Goal: Complete application form: Complete application form

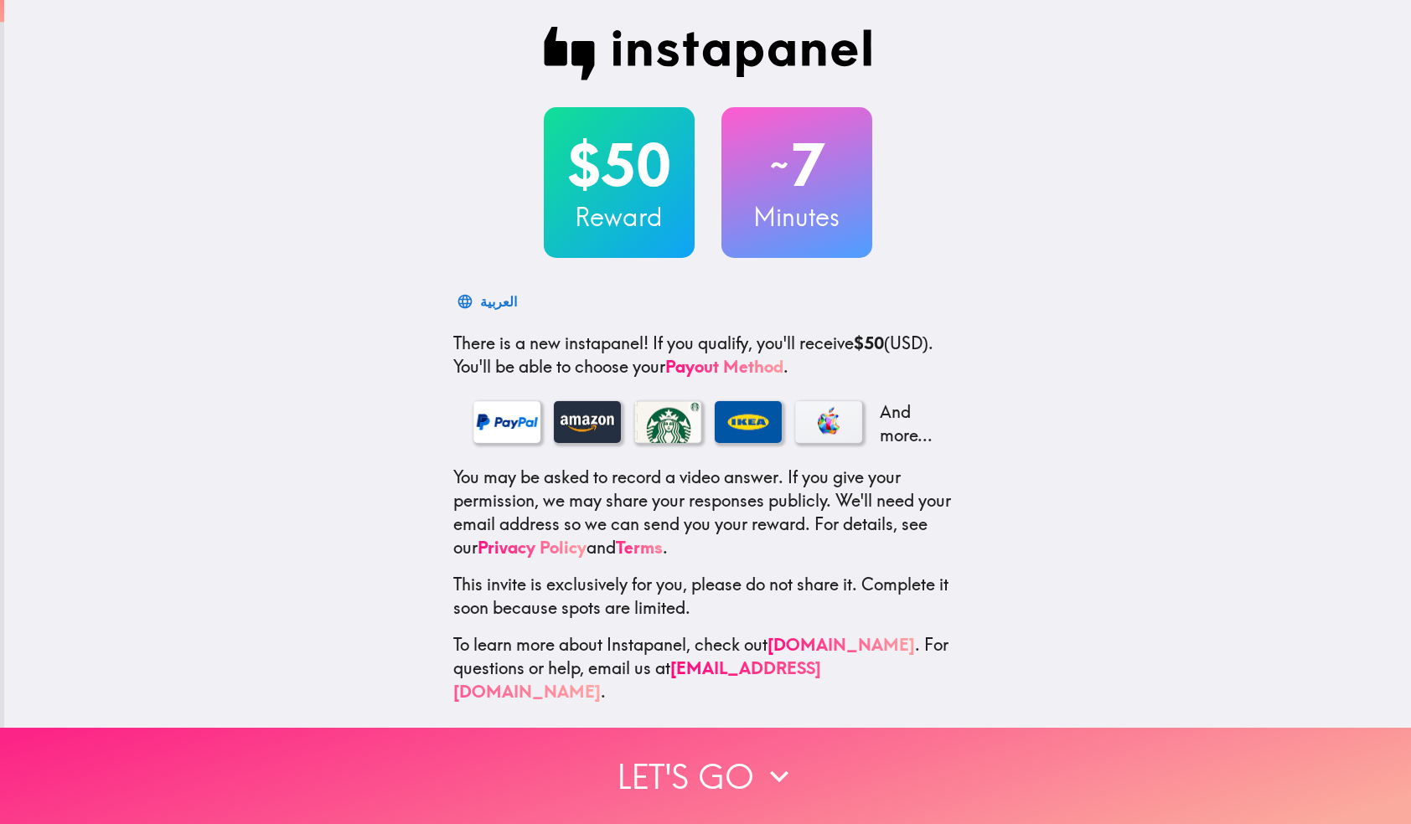
click at [659, 767] on button "Let's go" at bounding box center [705, 776] width 1411 height 96
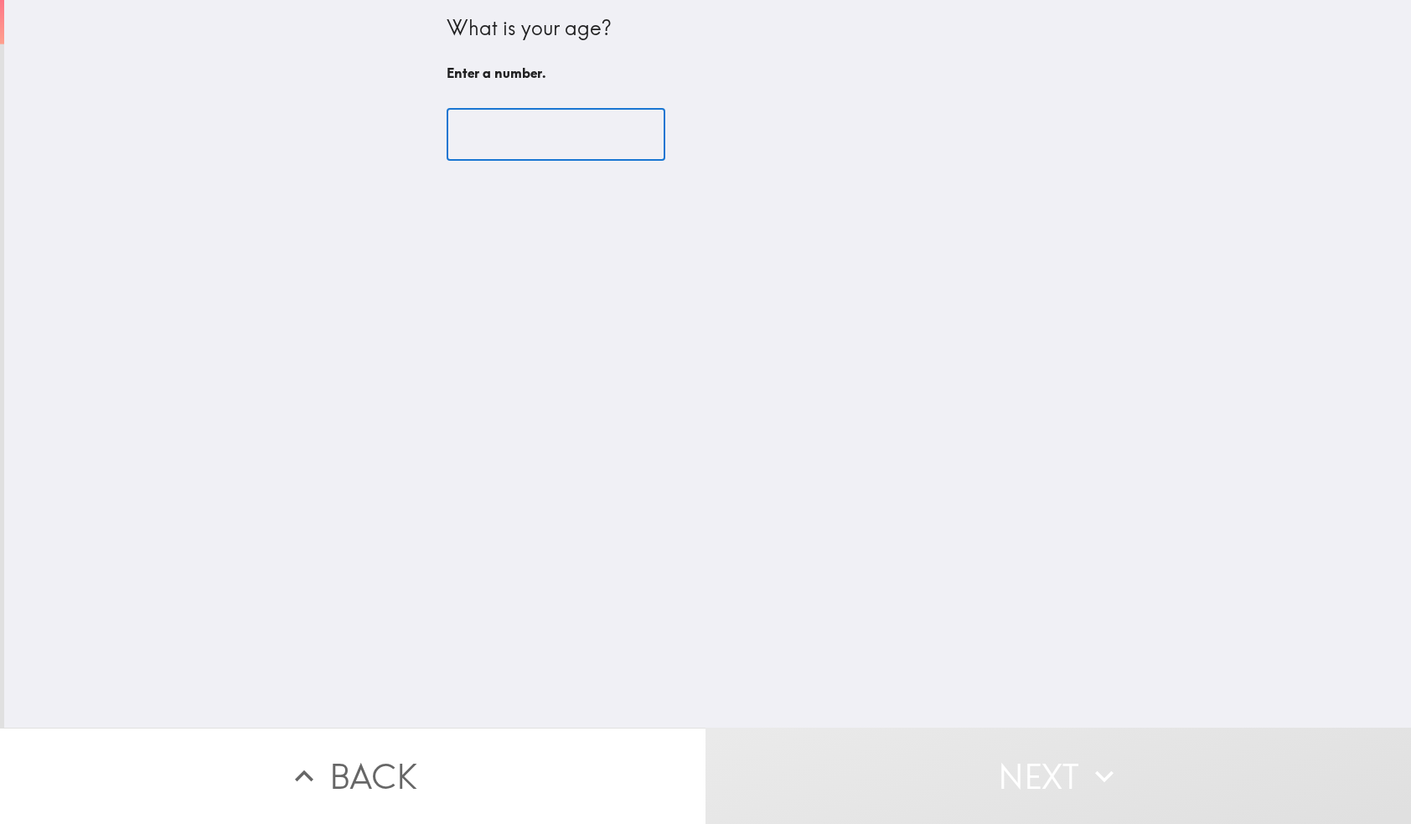
click at [571, 132] on input "number" at bounding box center [556, 135] width 219 height 52
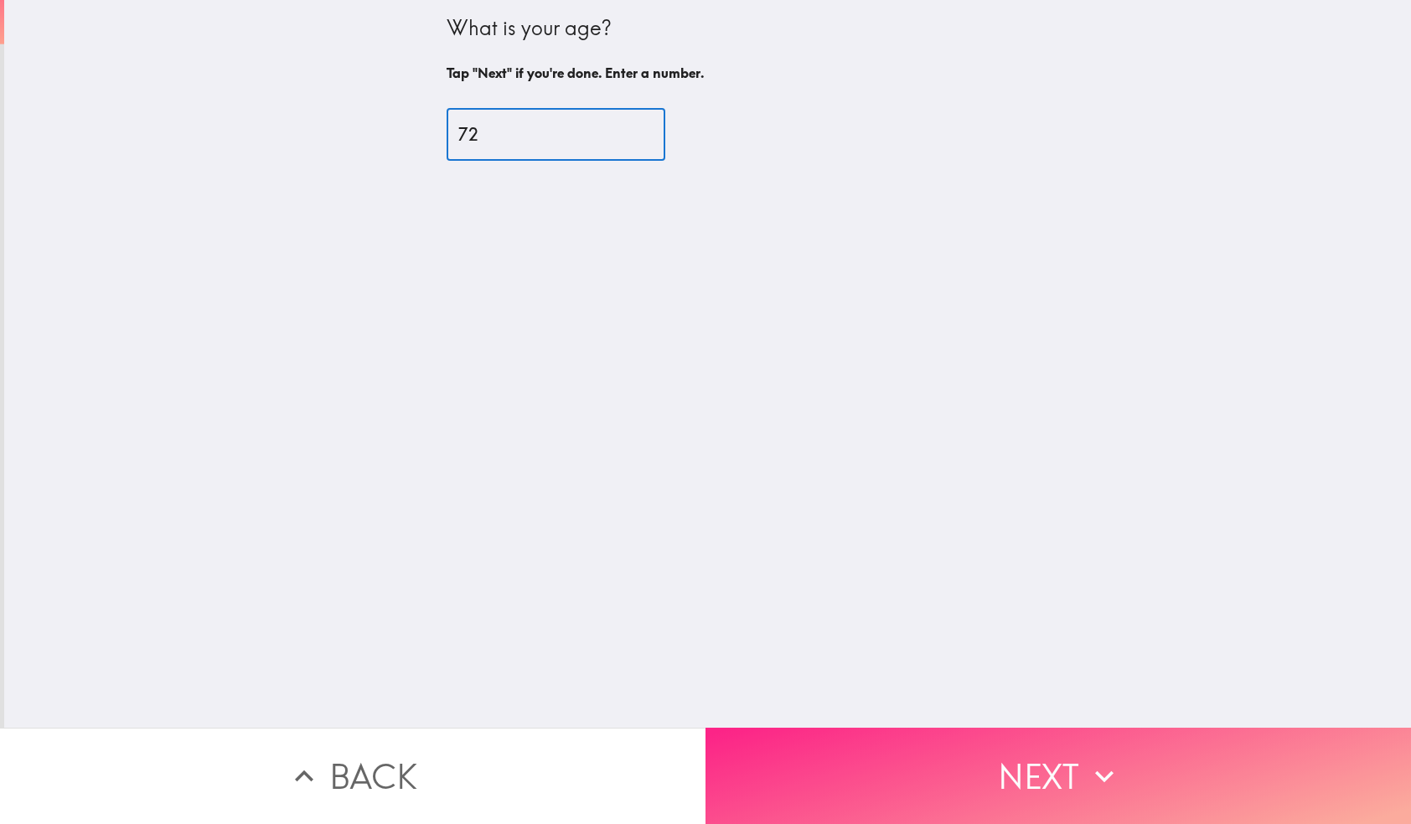
type input "72"
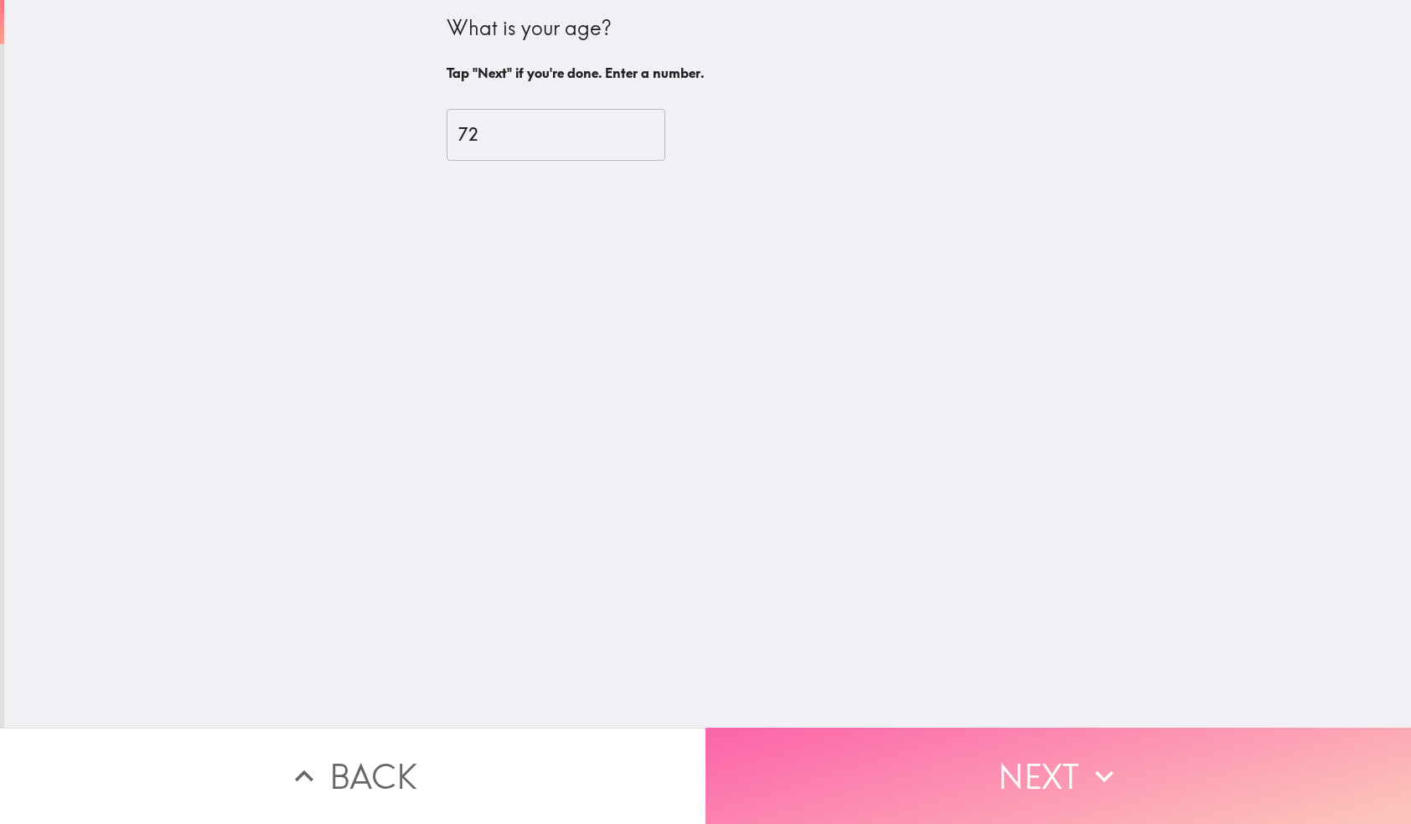
click at [910, 745] on button "Next" at bounding box center [1057, 776] width 705 height 96
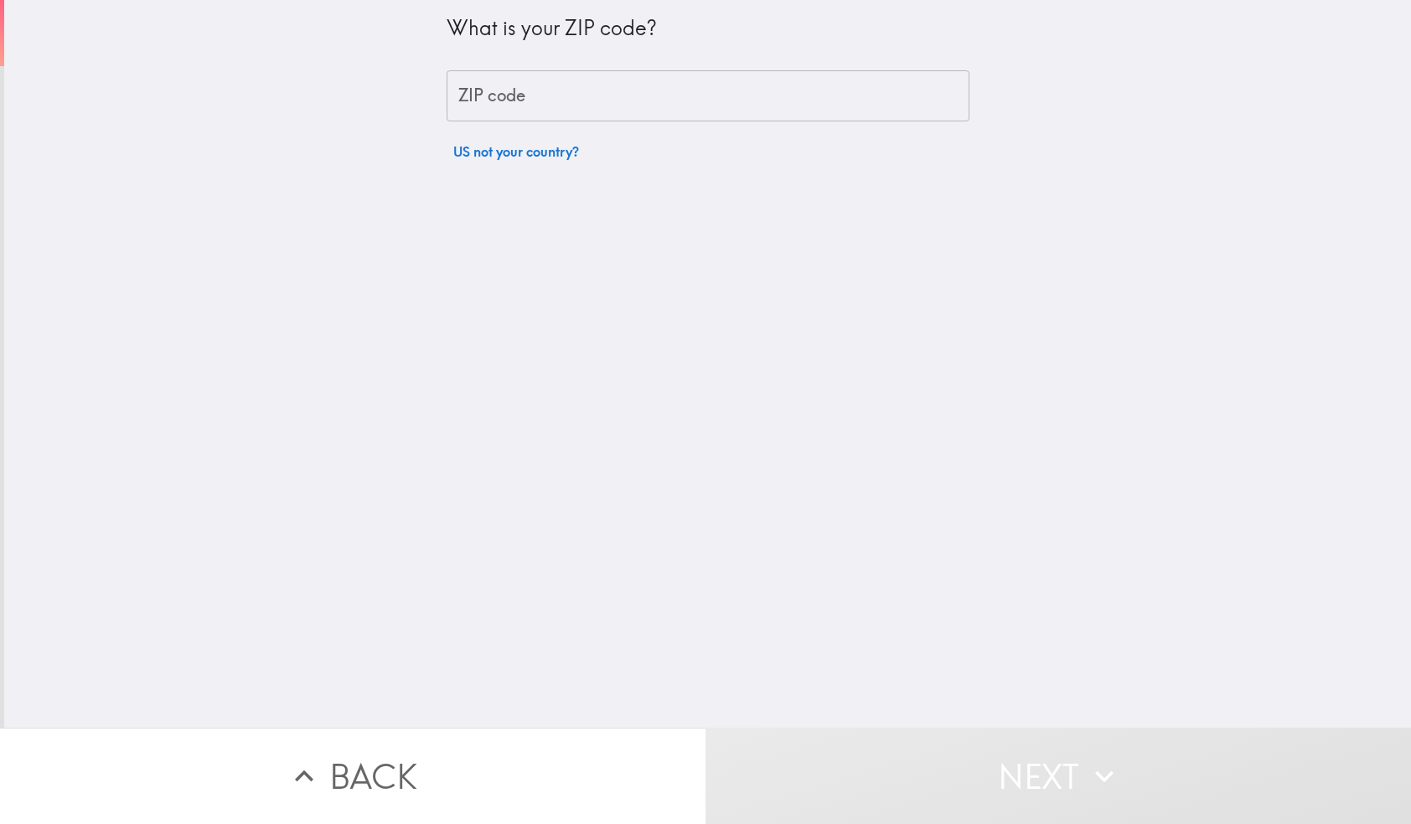
click at [610, 105] on input "ZIP code" at bounding box center [708, 96] width 523 height 52
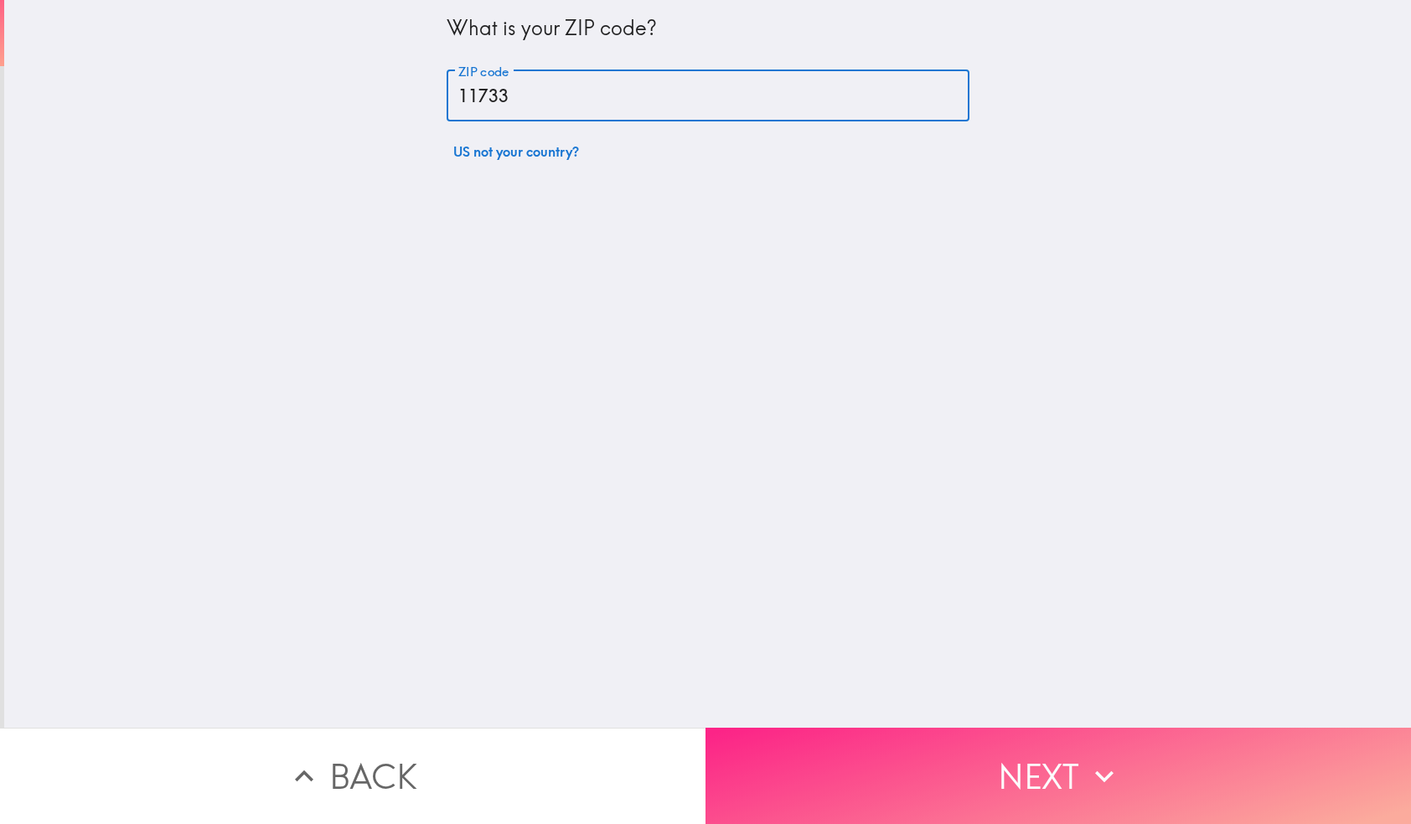
type input "11733"
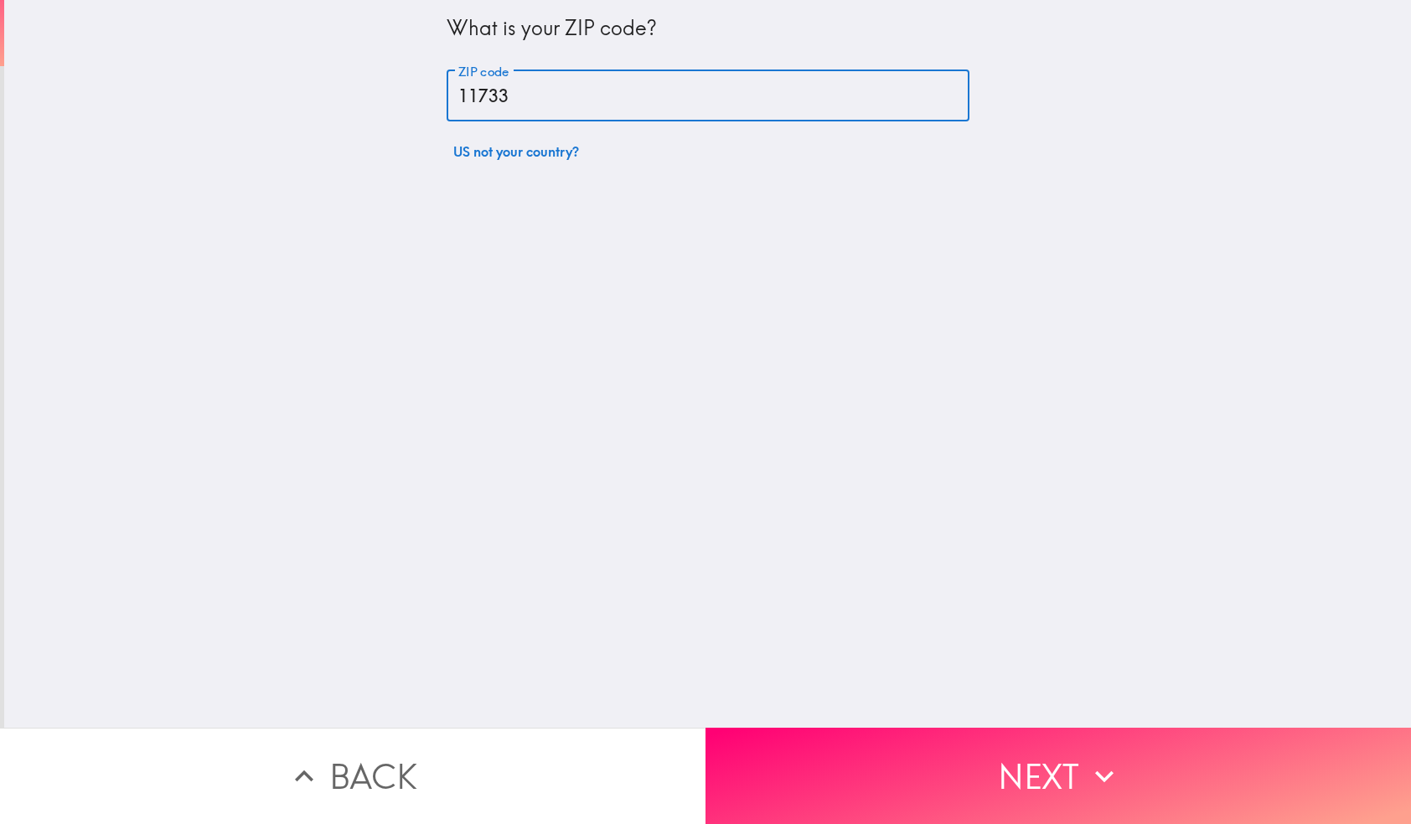
click at [911, 753] on button "Next" at bounding box center [1057, 776] width 705 height 96
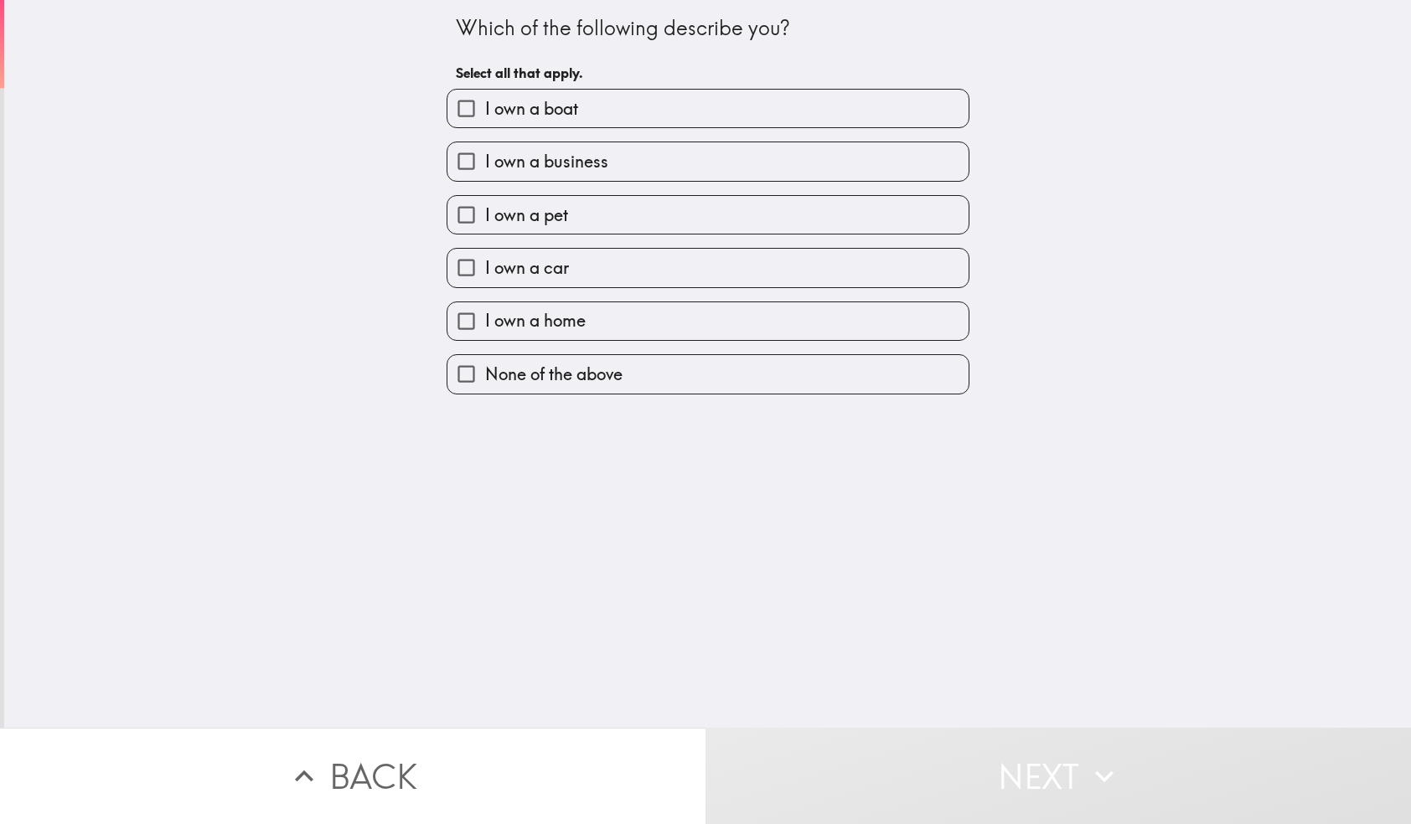
click at [461, 160] on input "I own a business" at bounding box center [466, 161] width 38 height 38
checkbox input "true"
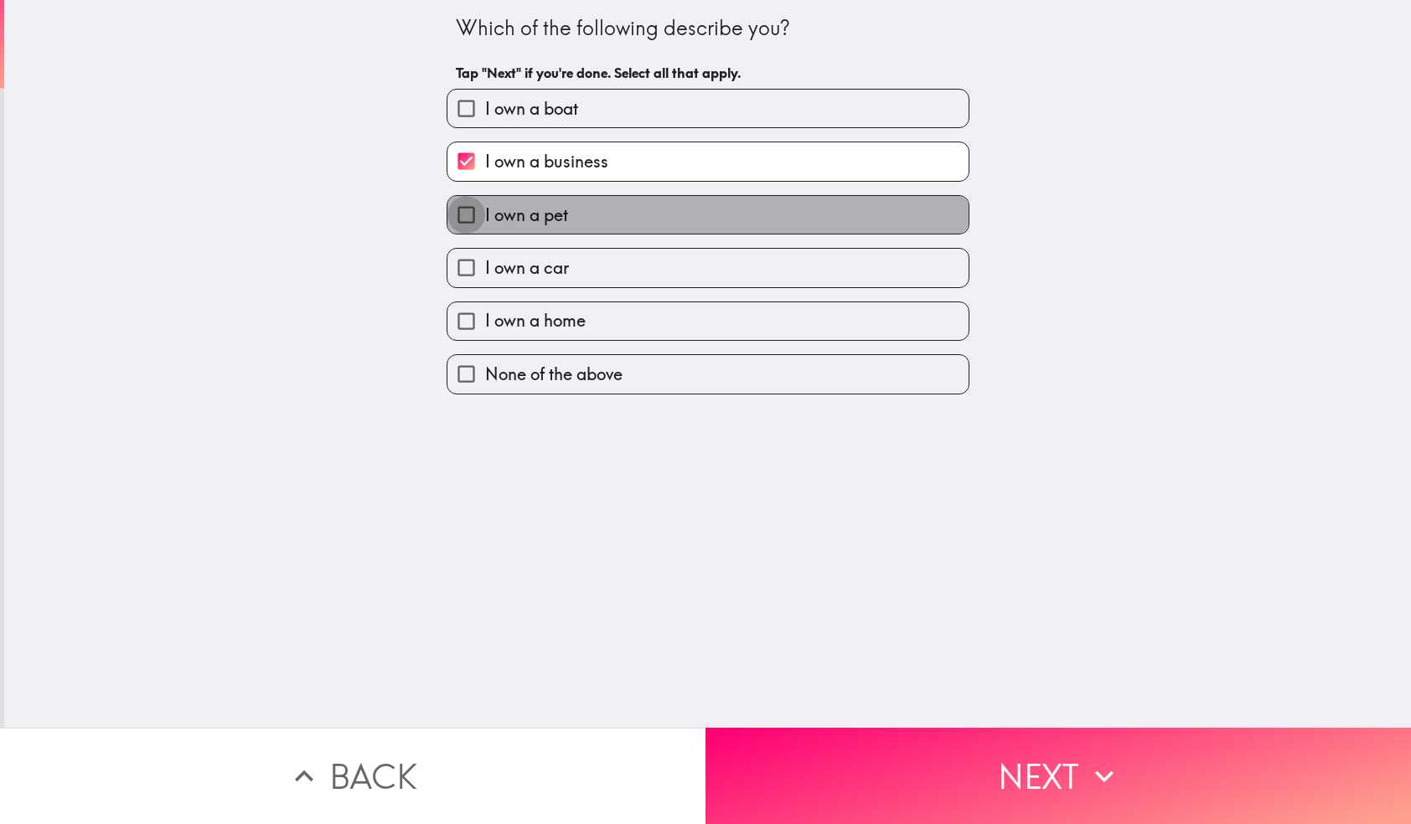
click at [463, 216] on input "I own a pet" at bounding box center [466, 215] width 38 height 38
checkbox input "true"
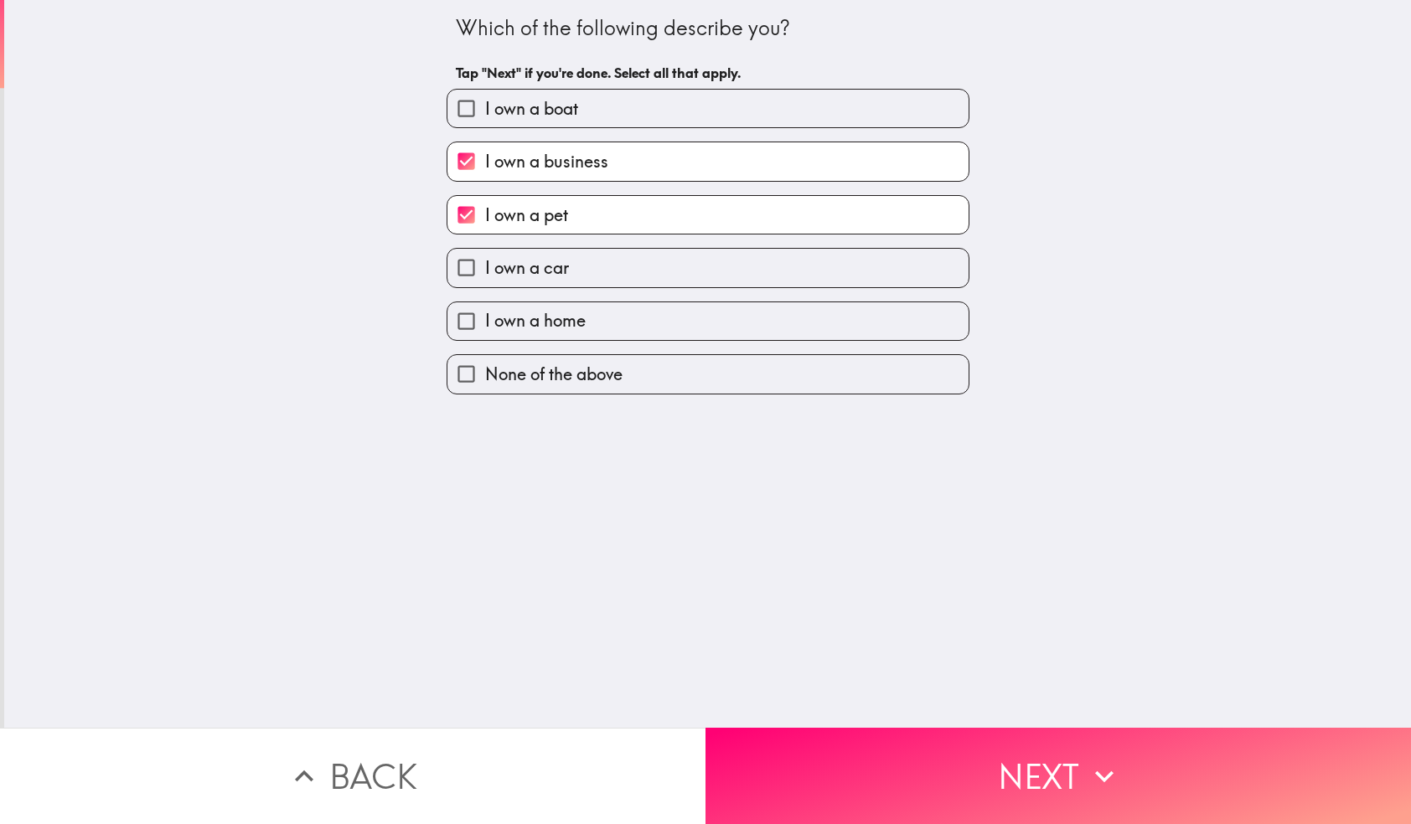
click at [467, 259] on input "I own a car" at bounding box center [466, 268] width 38 height 38
click at [469, 276] on input "I own a car" at bounding box center [466, 268] width 38 height 38
checkbox input "false"
click at [470, 325] on input "I own a home" at bounding box center [466, 321] width 38 height 38
checkbox input "true"
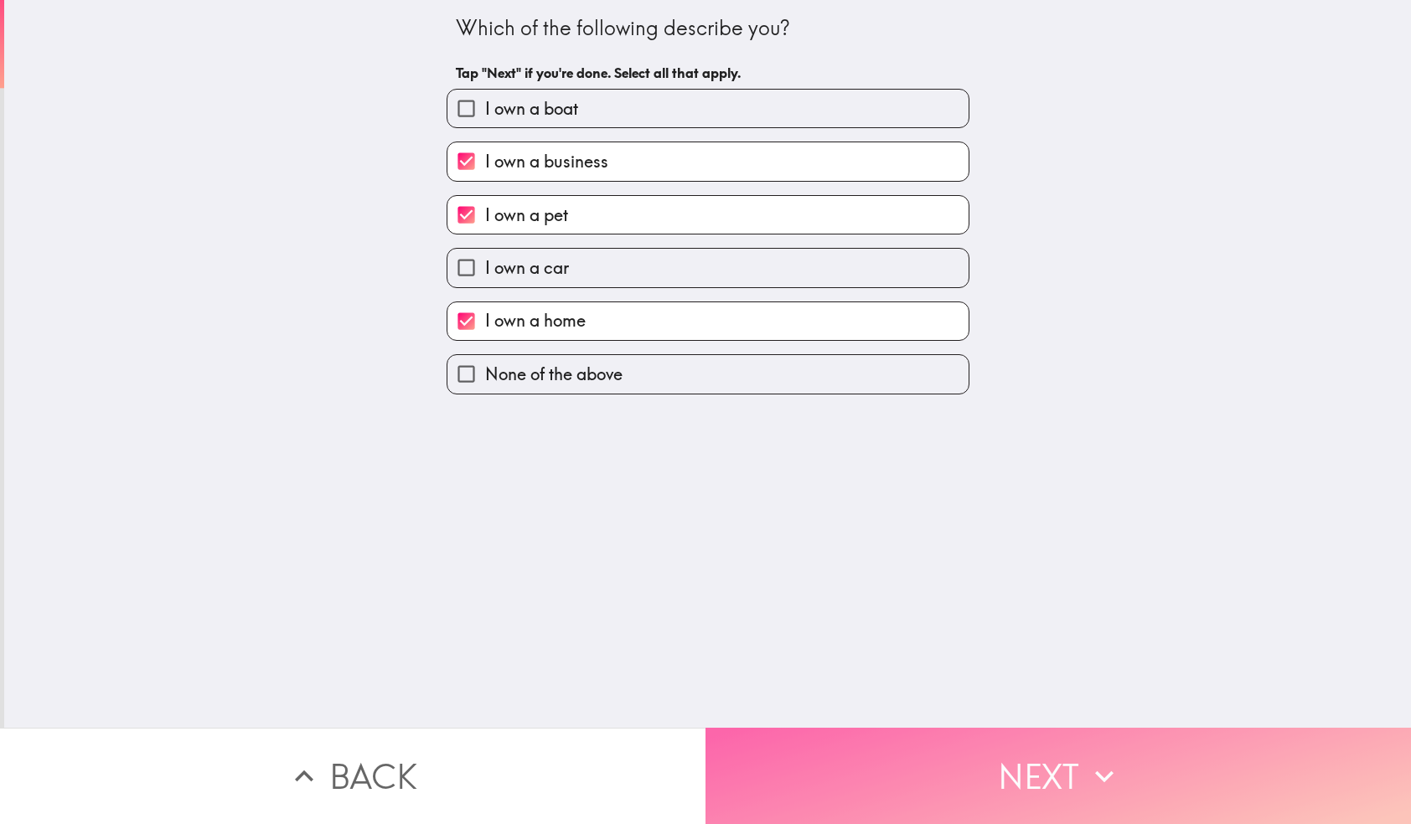
click at [947, 742] on button "Next" at bounding box center [1057, 776] width 705 height 96
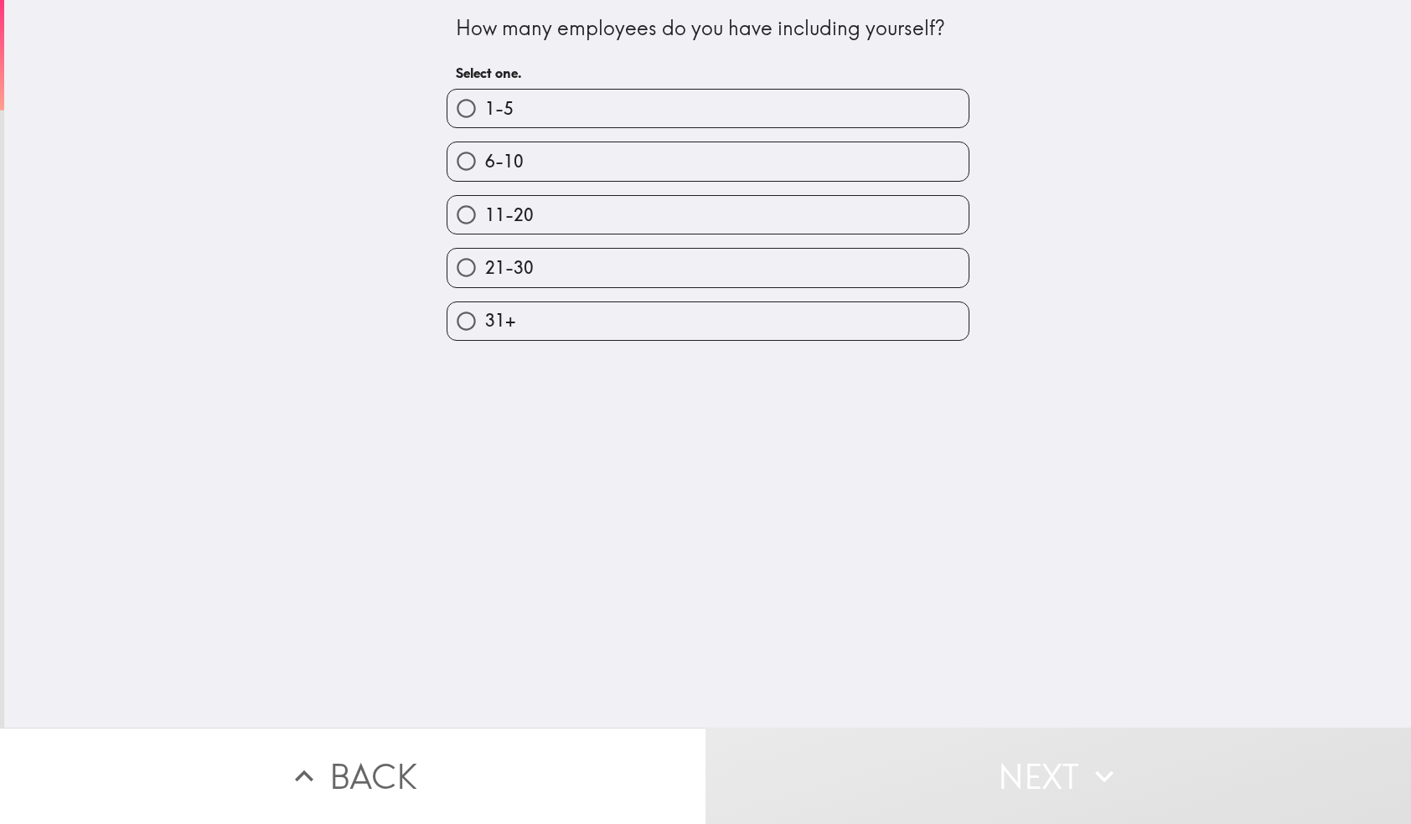
click at [464, 112] on input "1-5" at bounding box center [466, 109] width 38 height 38
radio input "true"
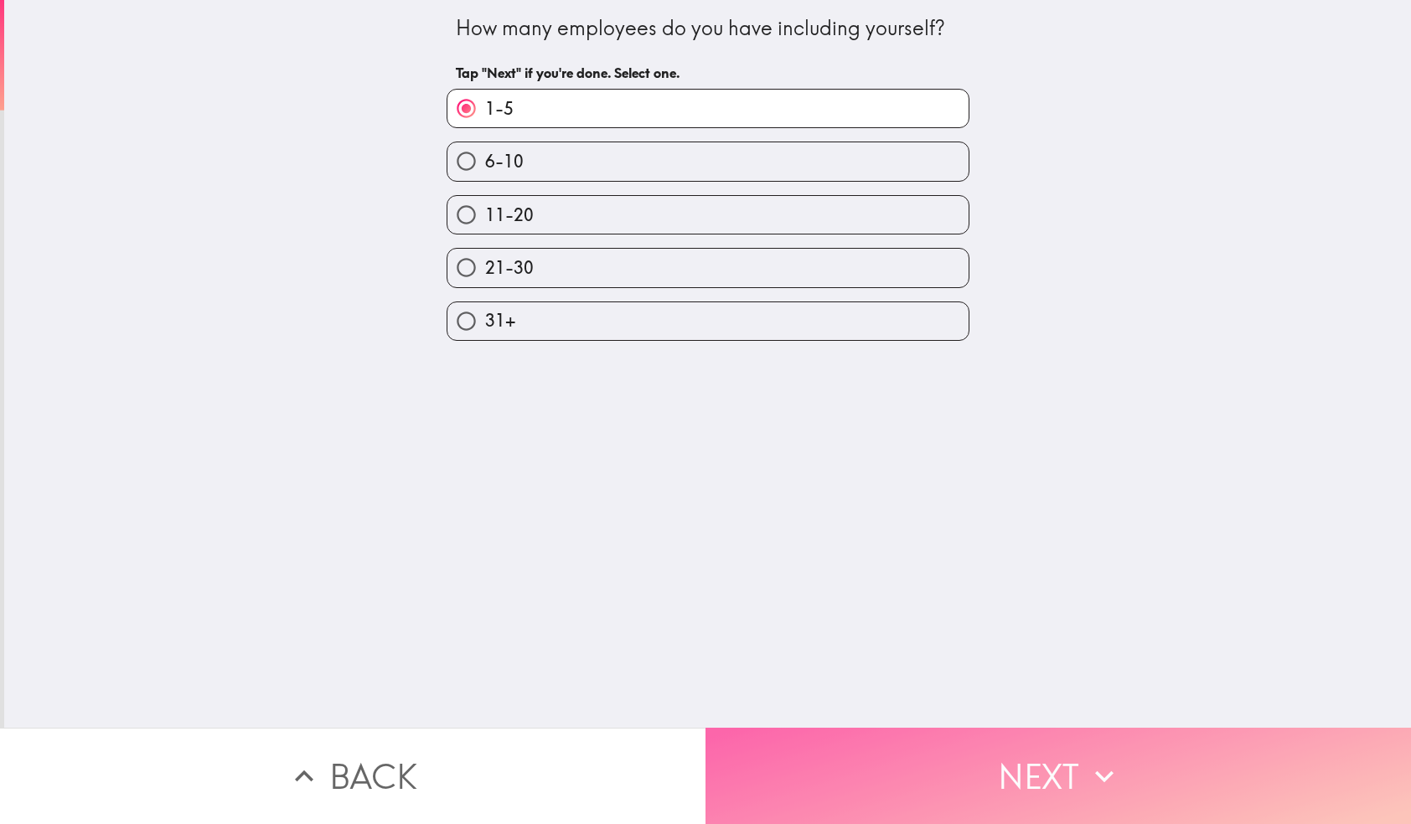
click at [823, 748] on button "Next" at bounding box center [1057, 776] width 705 height 96
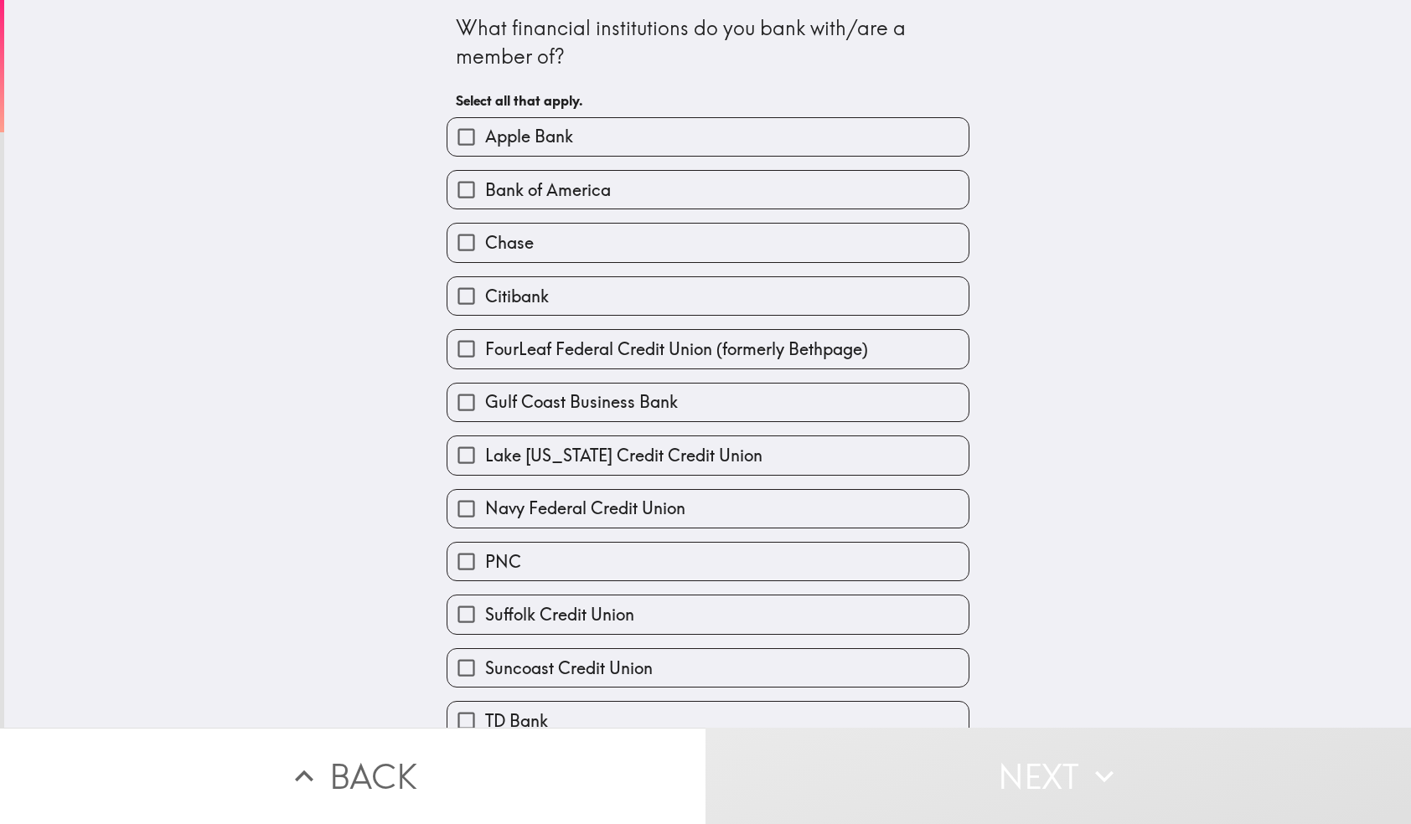
click at [467, 184] on input "Bank of America" at bounding box center [466, 190] width 38 height 38
checkbox input "true"
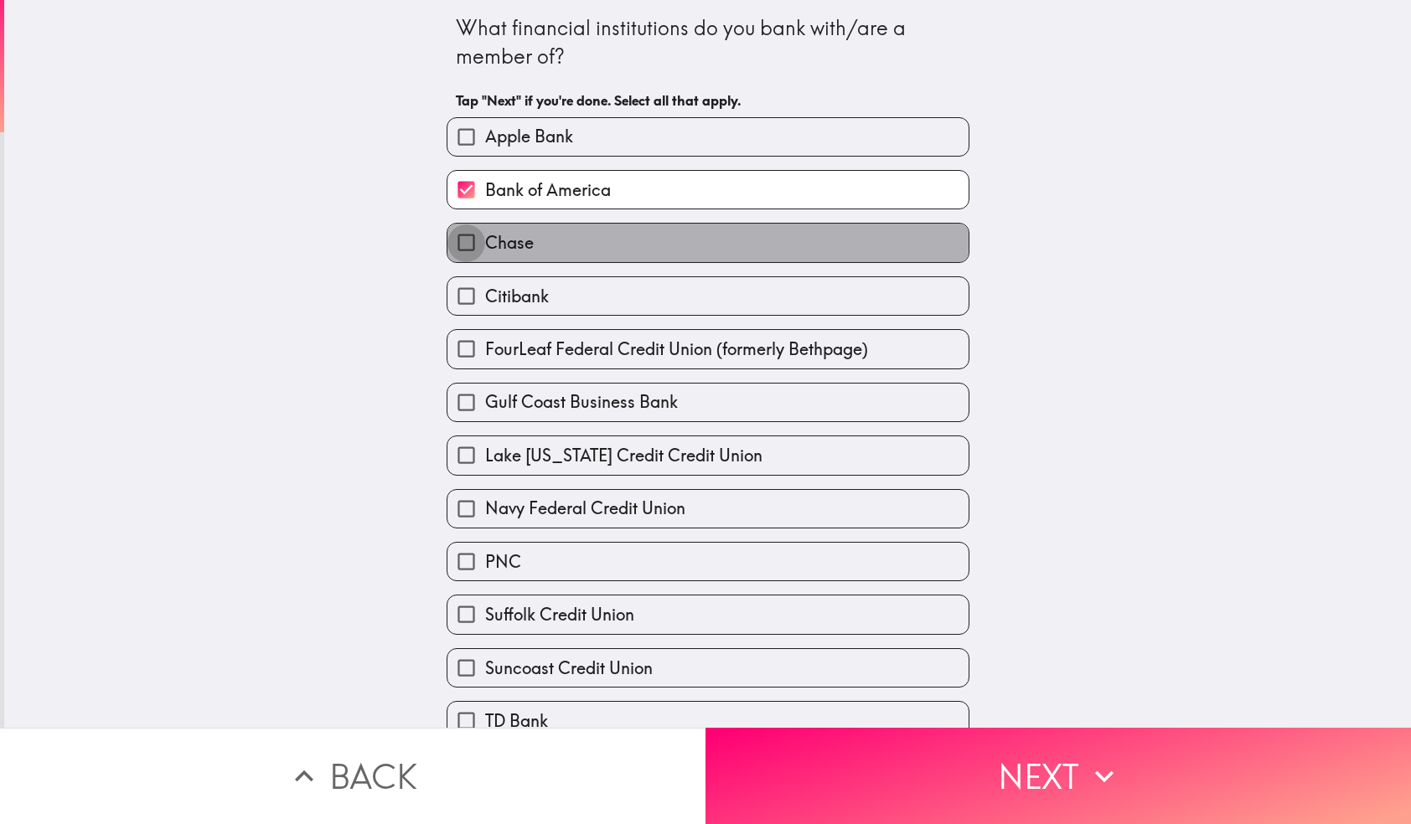
click at [469, 240] on input "Chase" at bounding box center [466, 243] width 38 height 38
checkbox input "true"
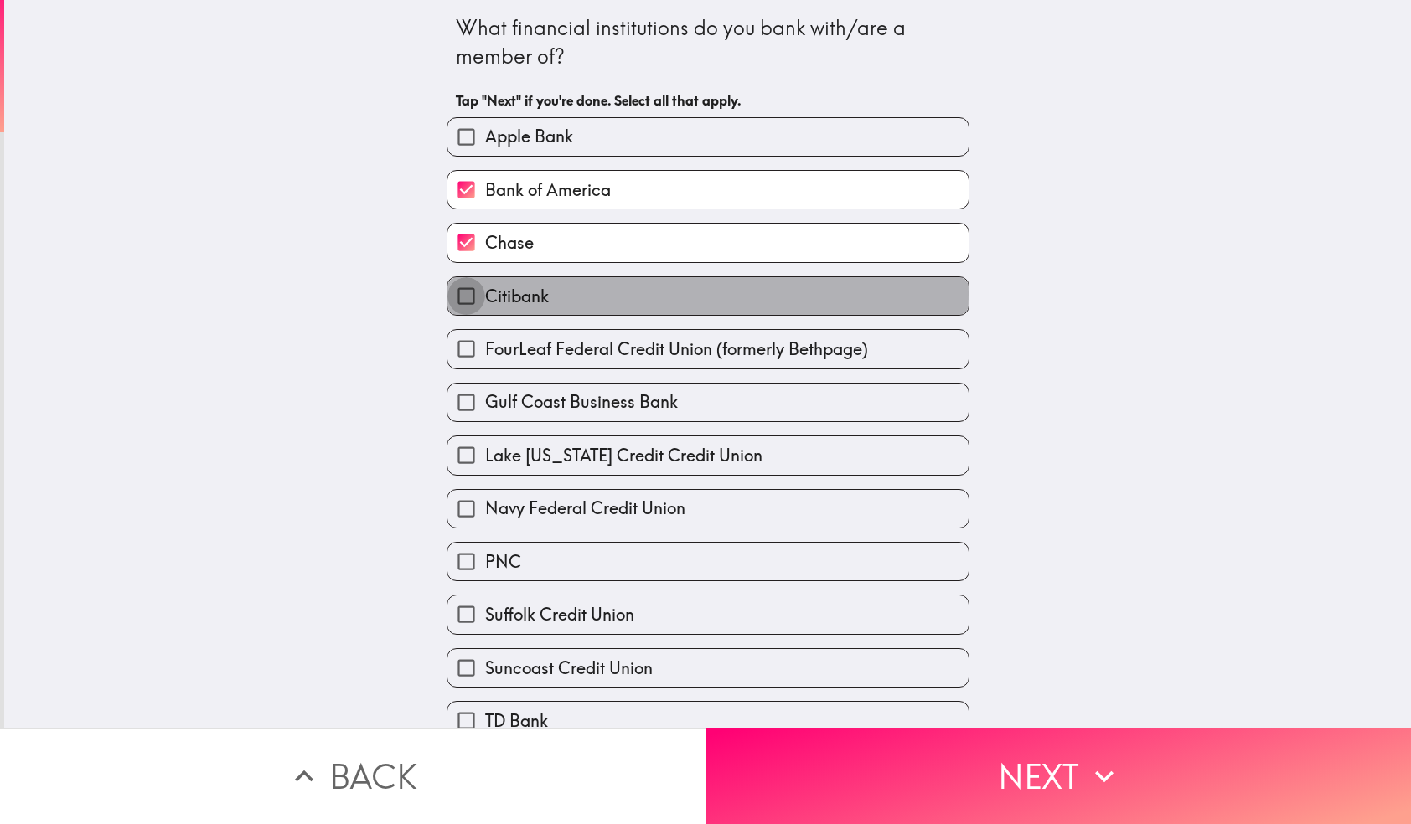
click at [466, 294] on input "Citibank" at bounding box center [466, 296] width 38 height 38
checkbox input "true"
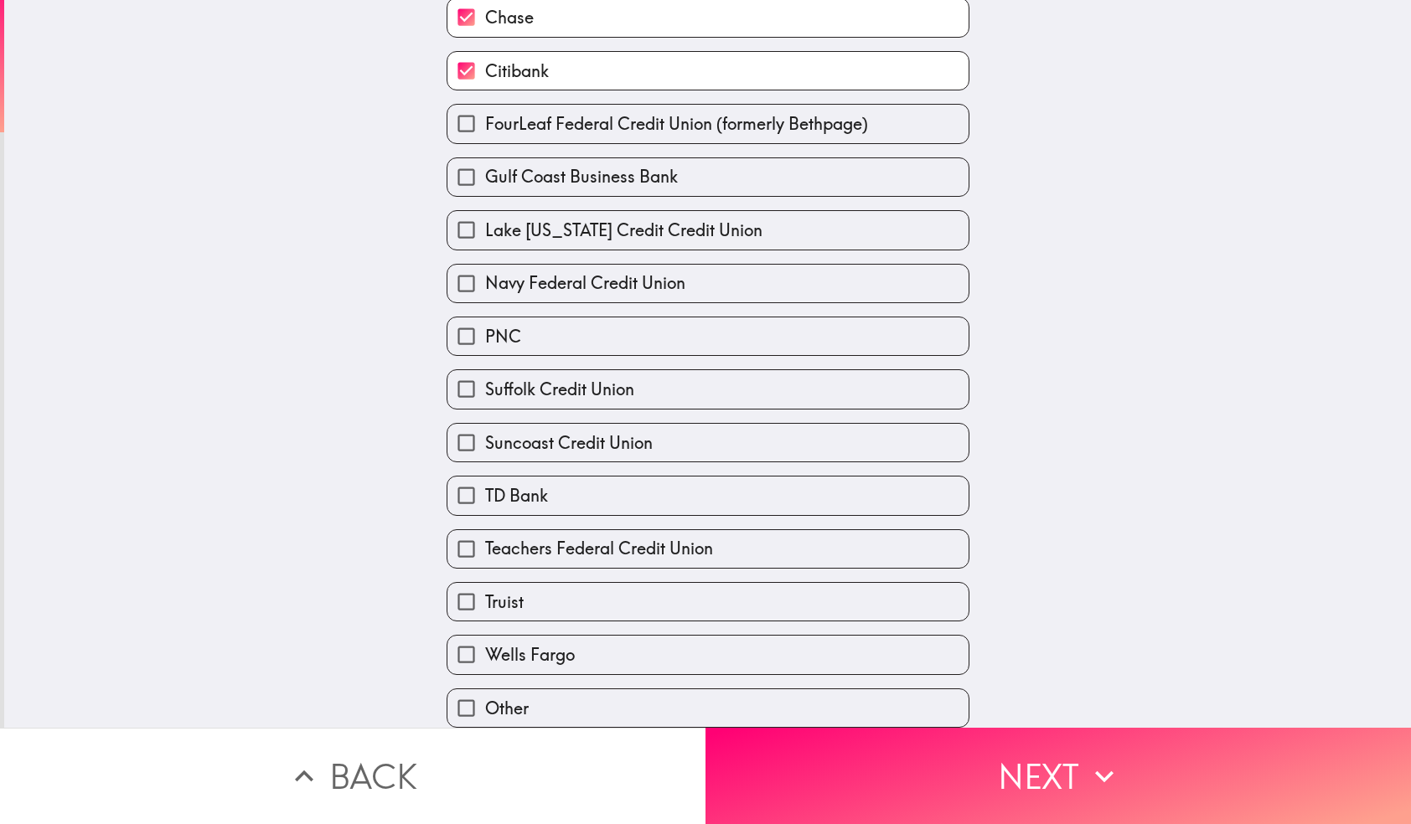
scroll to position [232, 0]
click at [467, 495] on input "TD Bank" at bounding box center [466, 496] width 38 height 38
checkbox input "true"
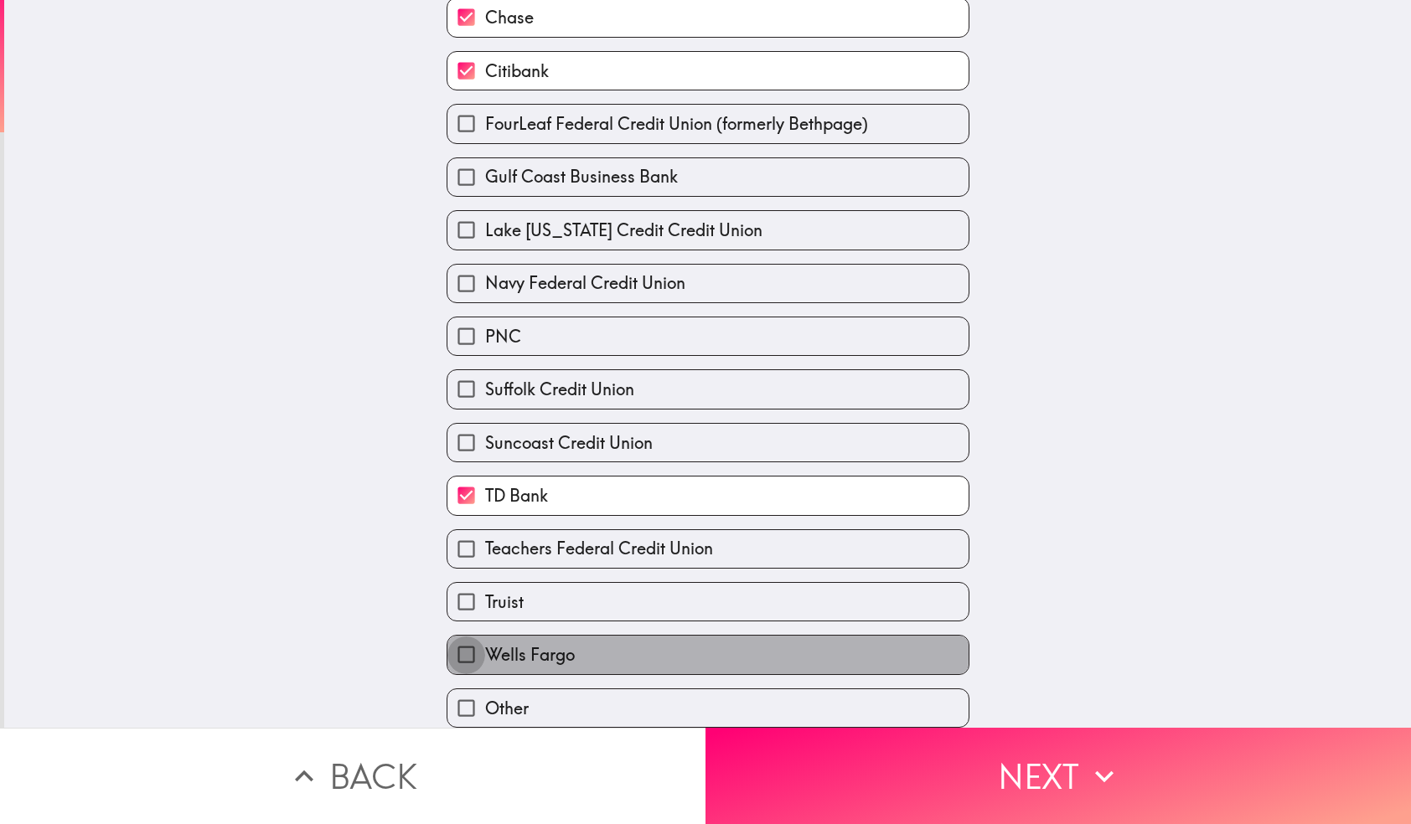
click at [470, 653] on input "Wells Fargo" at bounding box center [466, 655] width 38 height 38
checkbox input "true"
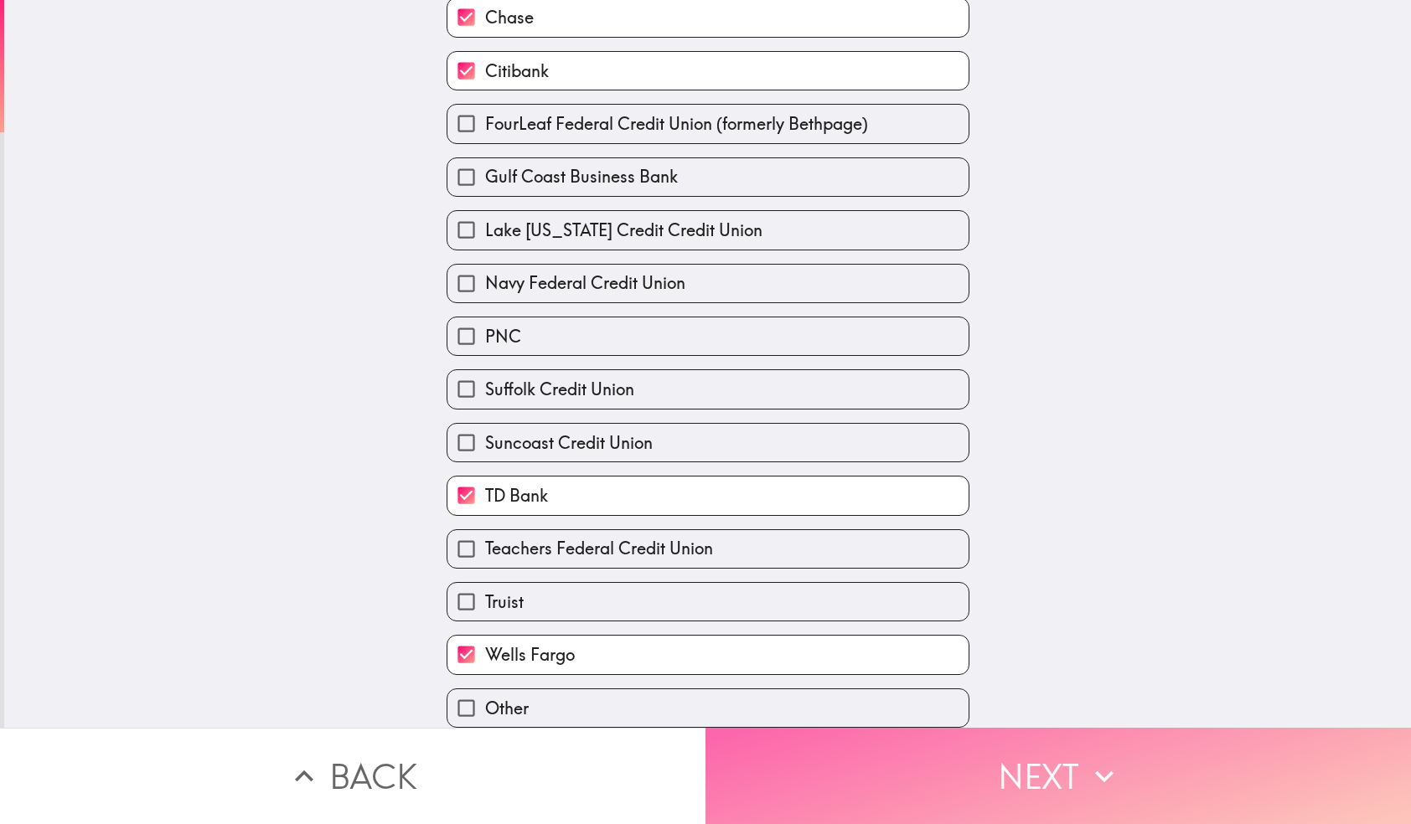
click at [899, 767] on button "Next" at bounding box center [1057, 776] width 705 height 96
